Goal: Go to known website: Access a specific website the user already knows

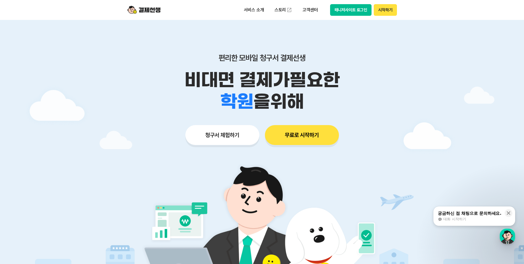
click at [349, 13] on button "매니저사이트 로그인" at bounding box center [351, 10] width 42 height 12
click at [345, 7] on button "매니저사이트 로그인" at bounding box center [351, 10] width 42 height 12
click at [345, 12] on button "매니저사이트 로그인" at bounding box center [351, 10] width 42 height 12
click at [347, 12] on button "매니저사이트 로그인" at bounding box center [351, 10] width 42 height 12
